Goal: Task Accomplishment & Management: Manage account settings

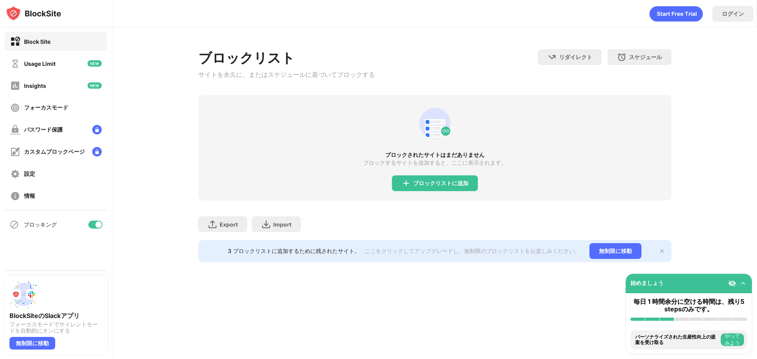
click at [330, 252] on div "3 ブロックリストに追加するために残されたサイト。" at bounding box center [294, 251] width 132 height 7
click at [663, 254] on img at bounding box center [662, 251] width 6 height 6
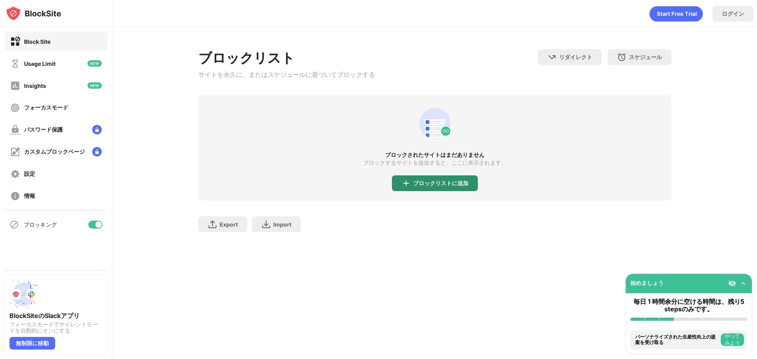
click at [433, 191] on div "ブロックリストに追加" at bounding box center [435, 184] width 86 height 16
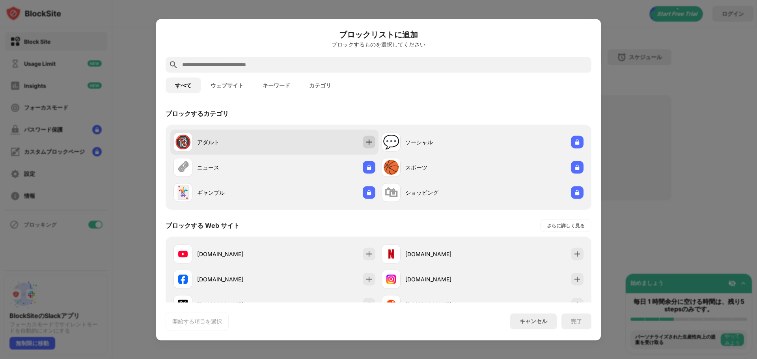
click at [366, 140] on img at bounding box center [369, 142] width 8 height 8
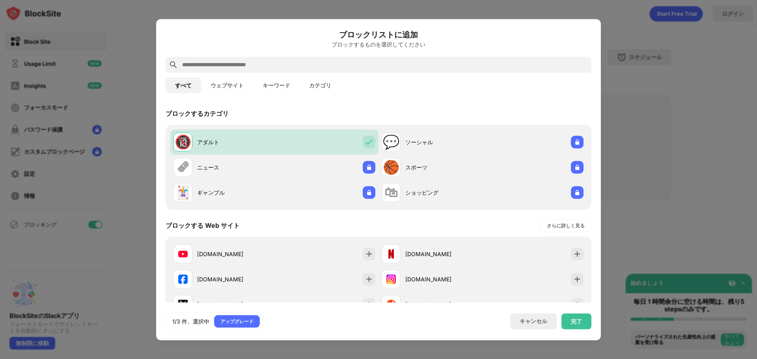
click at [288, 67] on input "text" at bounding box center [384, 64] width 407 height 9
click at [233, 84] on button "ウェブサイト" at bounding box center [227, 85] width 52 height 16
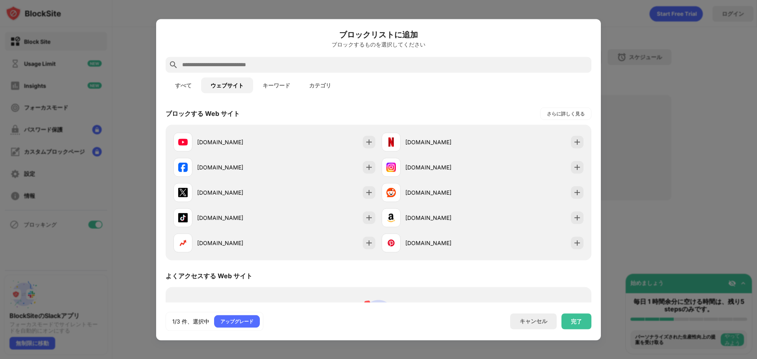
click at [280, 82] on button "キーワード" at bounding box center [276, 85] width 47 height 16
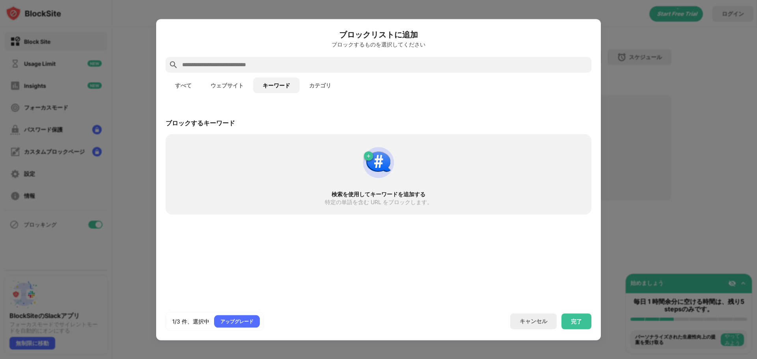
click at [315, 82] on button "カテゴリ" at bounding box center [320, 85] width 41 height 16
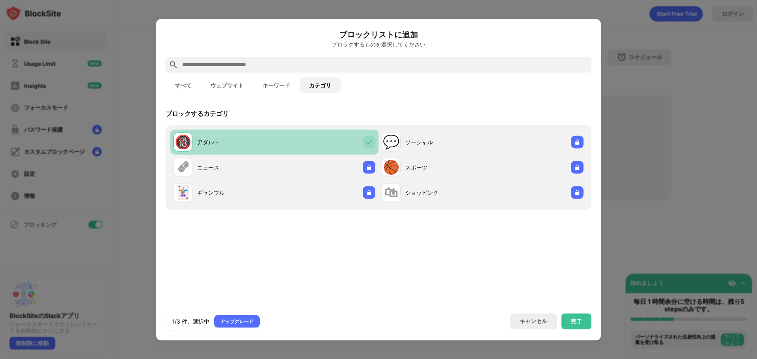
click at [344, 151] on div "🔞 アダルト" at bounding box center [274, 141] width 208 height 25
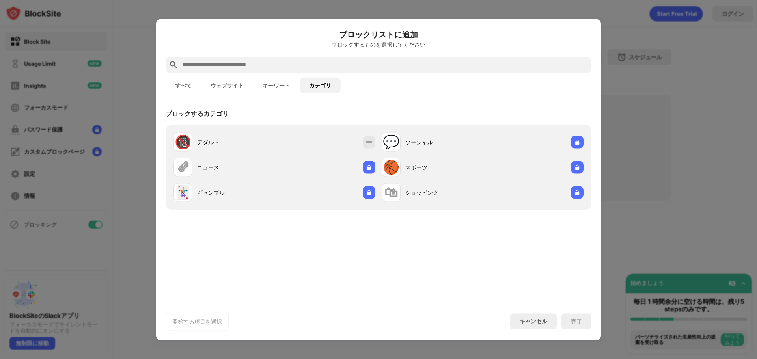
click at [183, 86] on button "すべて" at bounding box center [183, 85] width 35 height 16
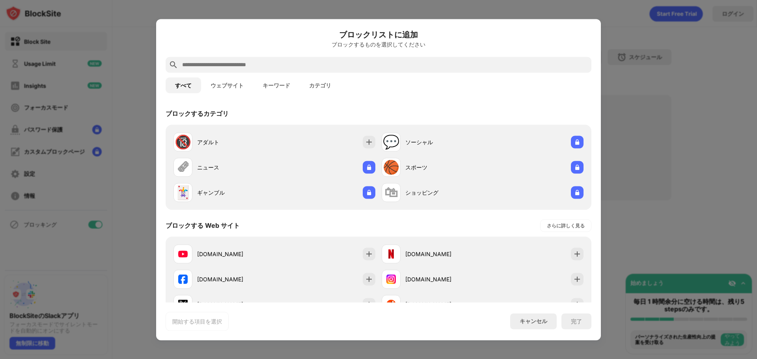
click at [289, 67] on input "text" at bounding box center [384, 64] width 407 height 9
paste input "**********"
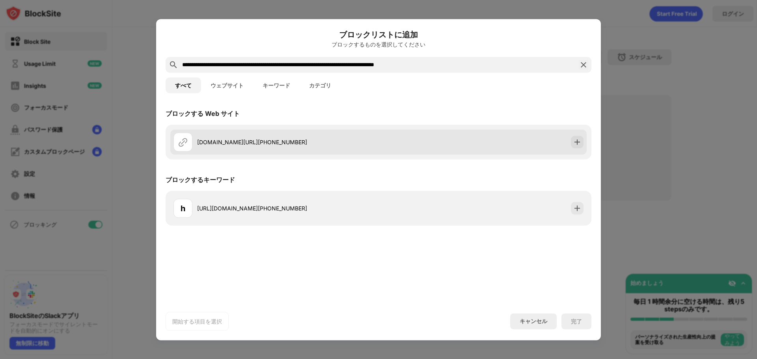
type input "**********"
click at [464, 147] on div "[DOMAIN_NAME][URL][PHONE_NUMBER]" at bounding box center [378, 141] width 416 height 25
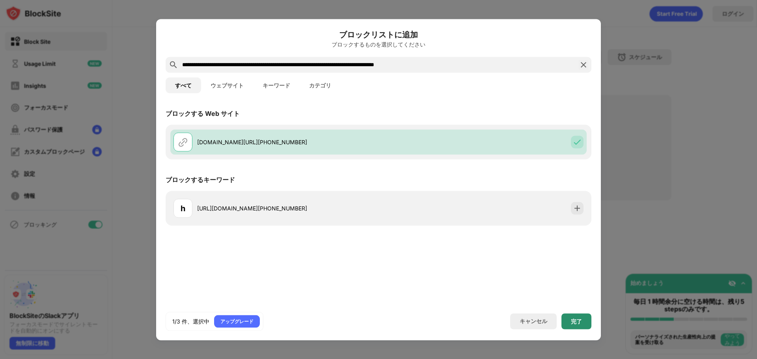
click at [588, 318] on div "完了" at bounding box center [577, 322] width 30 height 16
